Goal: Task Accomplishment & Management: Manage account settings

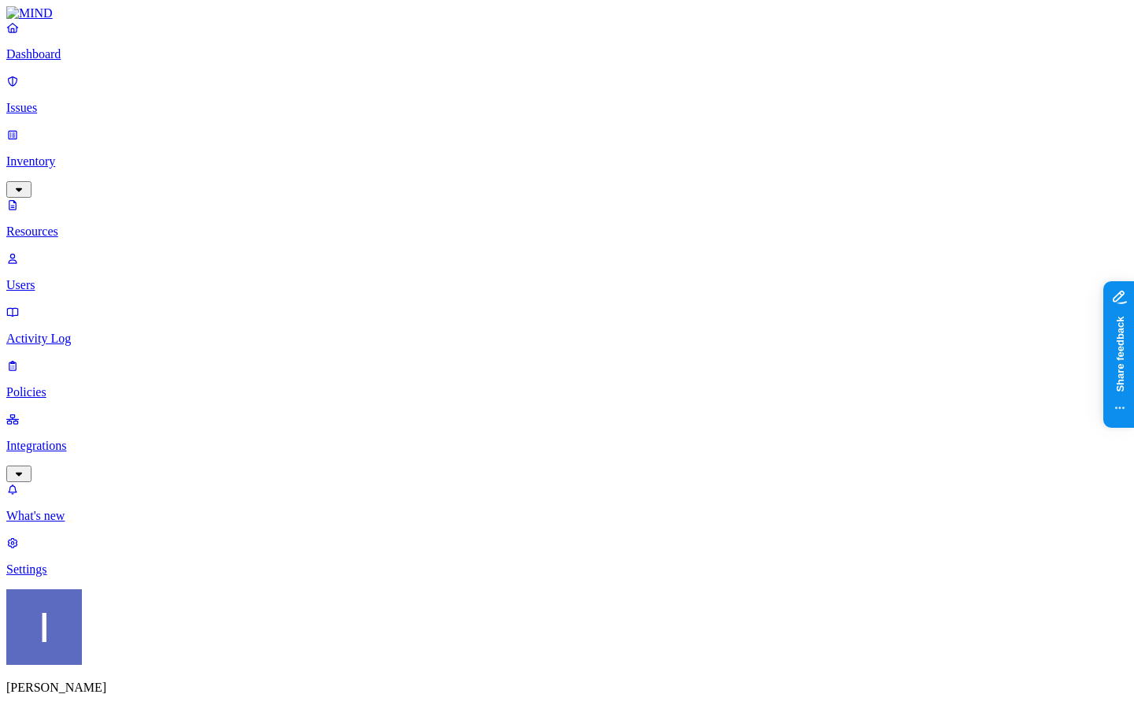
click at [154, 674] on div "[PERSON_NAME] National Geographic" at bounding box center [567, 669] width 1122 height 161
click at [154, 683] on html "Dashboard Issues Inventory Resources Users Activity Log Policies Integrations W…" at bounding box center [567, 688] width 1134 height 1376
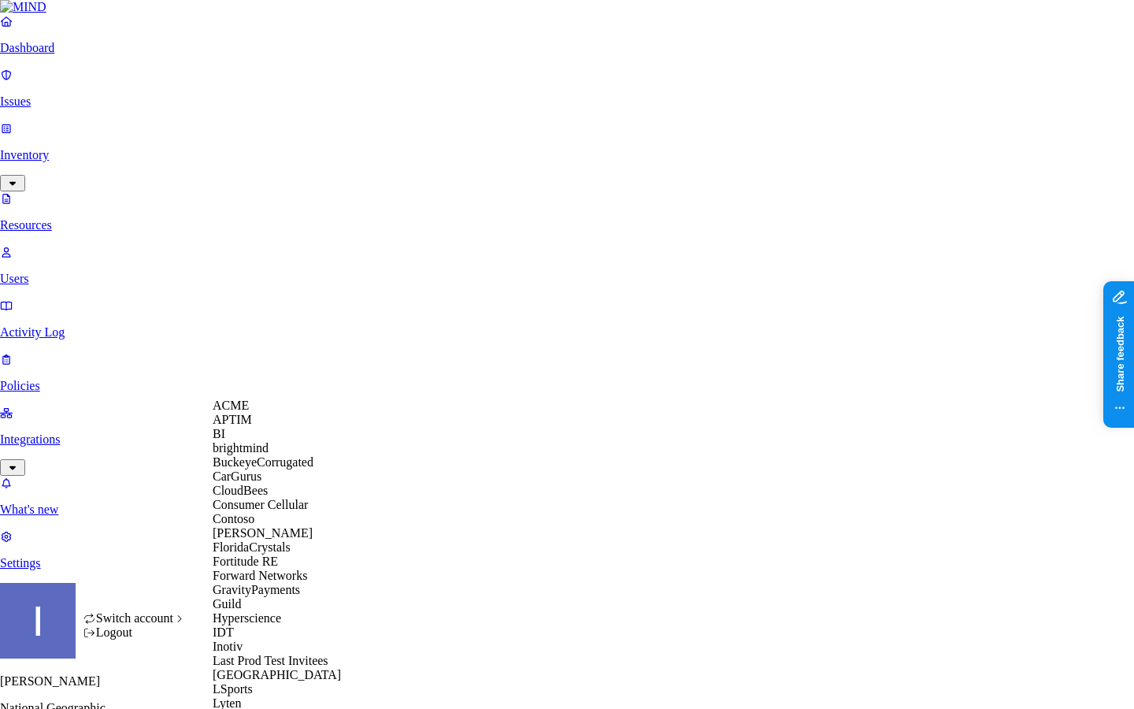
click at [254, 410] on div "ACME" at bounding box center [289, 406] width 153 height 14
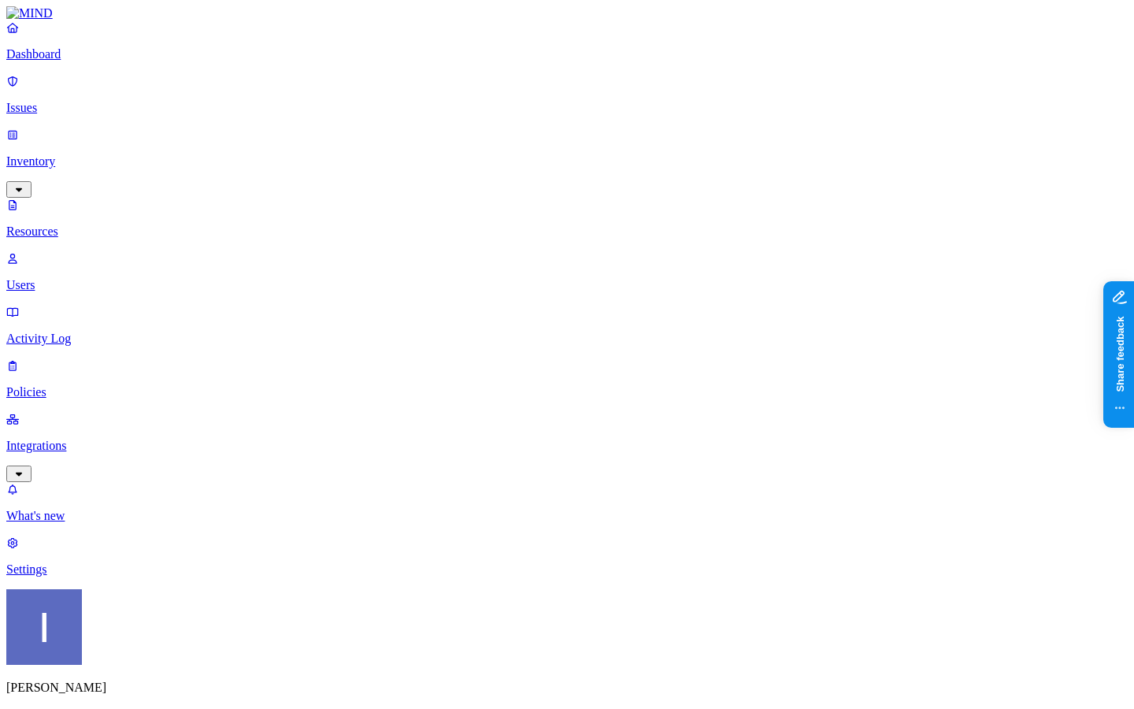
click at [151, 684] on html "Dashboard Issues Inventory Resources Users Activity Log Policies Integrations W…" at bounding box center [567, 544] width 1134 height 1089
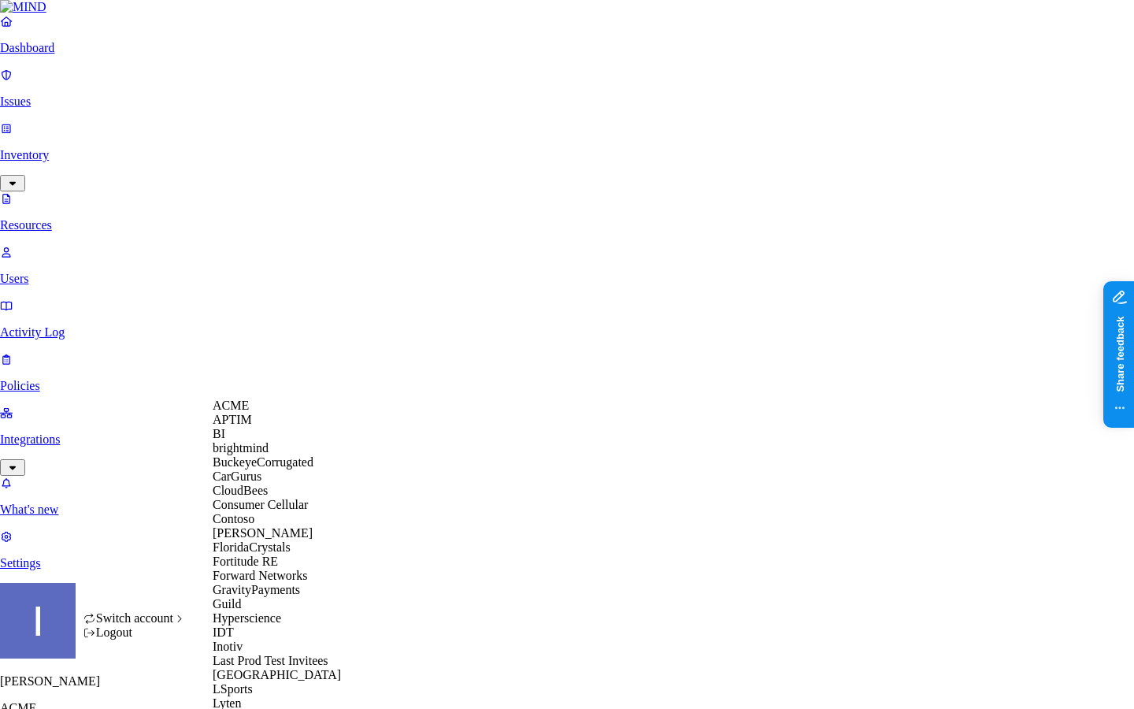
scroll to position [802, 0]
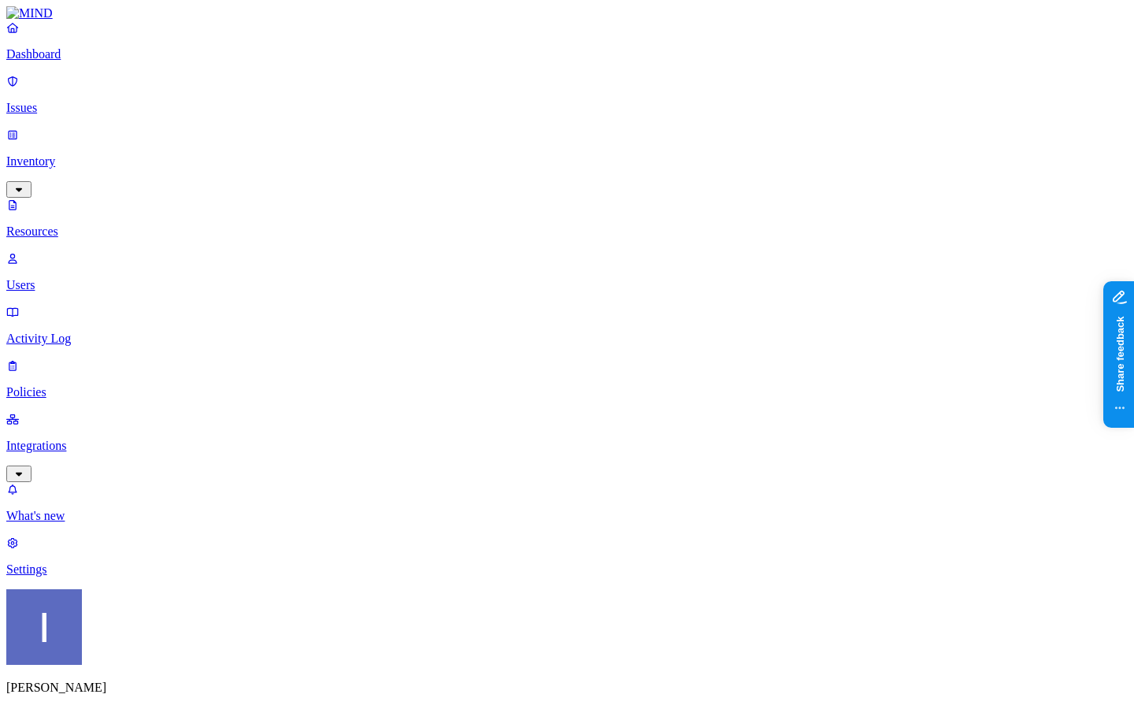
click at [80, 385] on p "Policies" at bounding box center [567, 392] width 1122 height 14
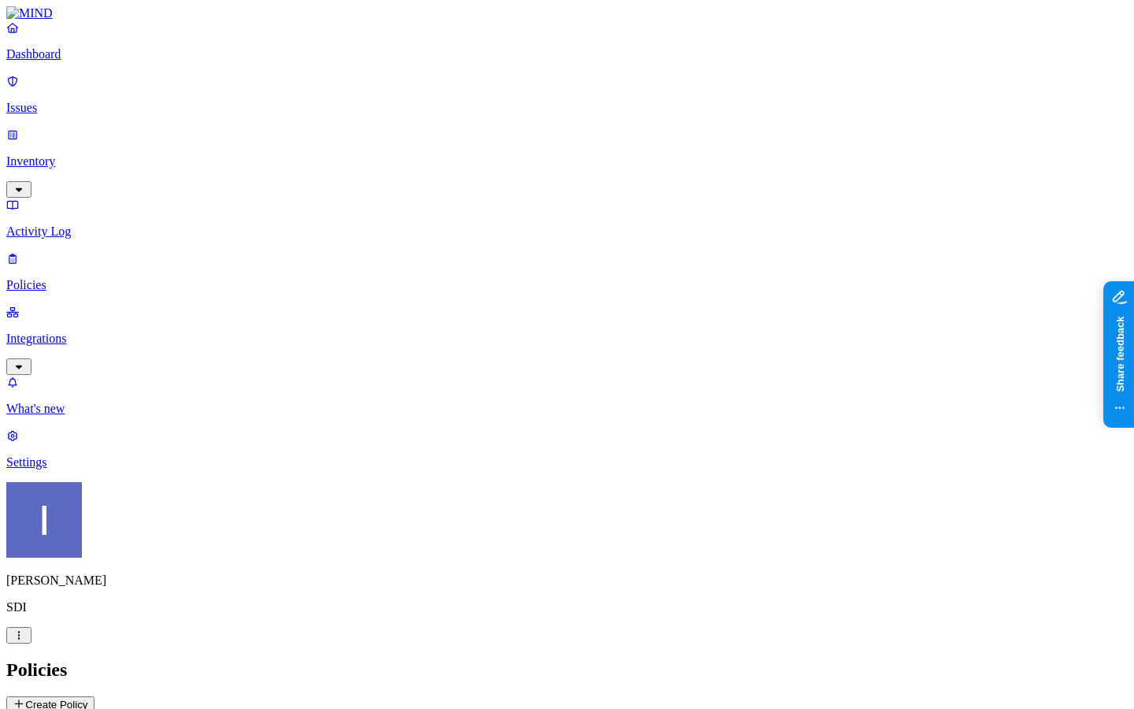
click at [374, 150] on span "Endpoint" at bounding box center [372, 156] width 46 height 13
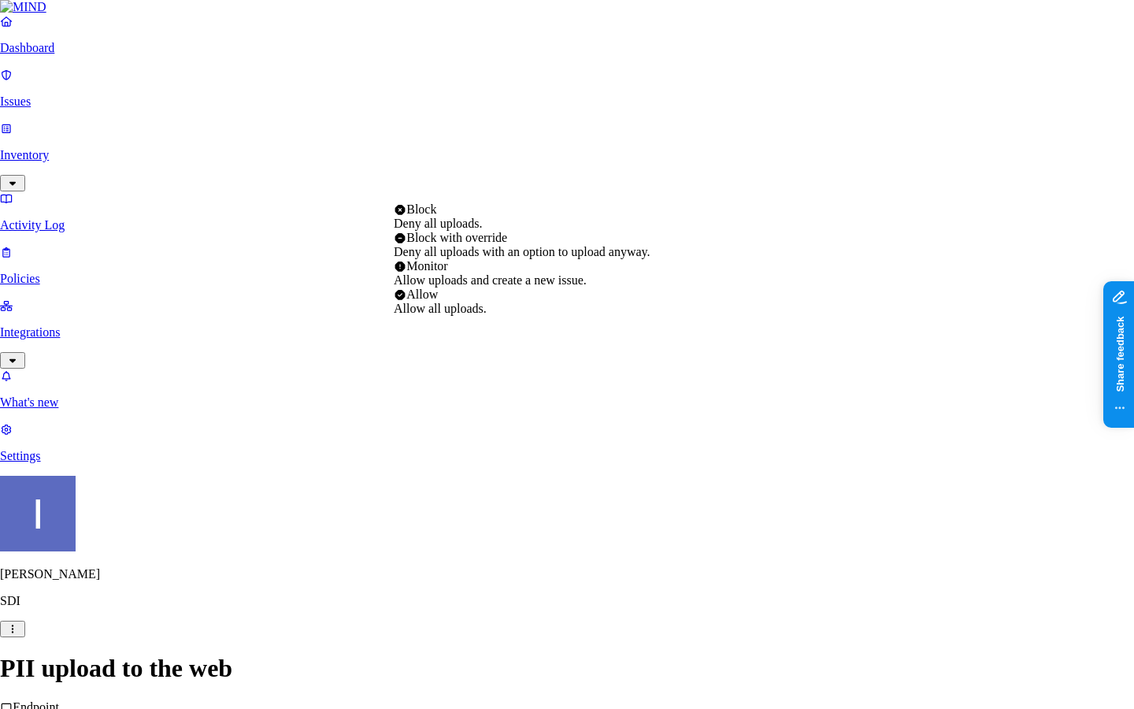
select select "3"
